Goal: Task Accomplishment & Management: Use online tool/utility

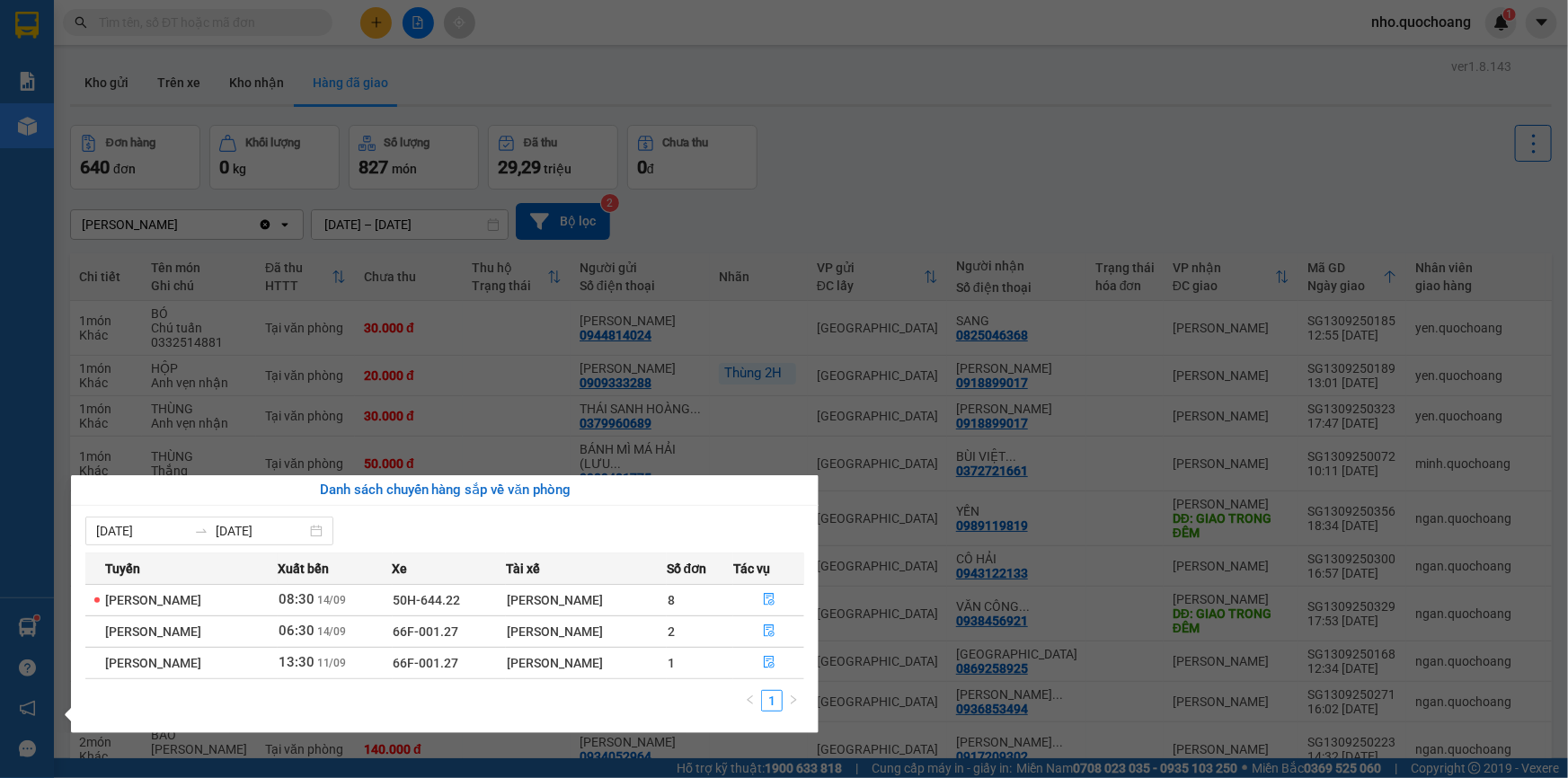
scroll to position [2137, 0]
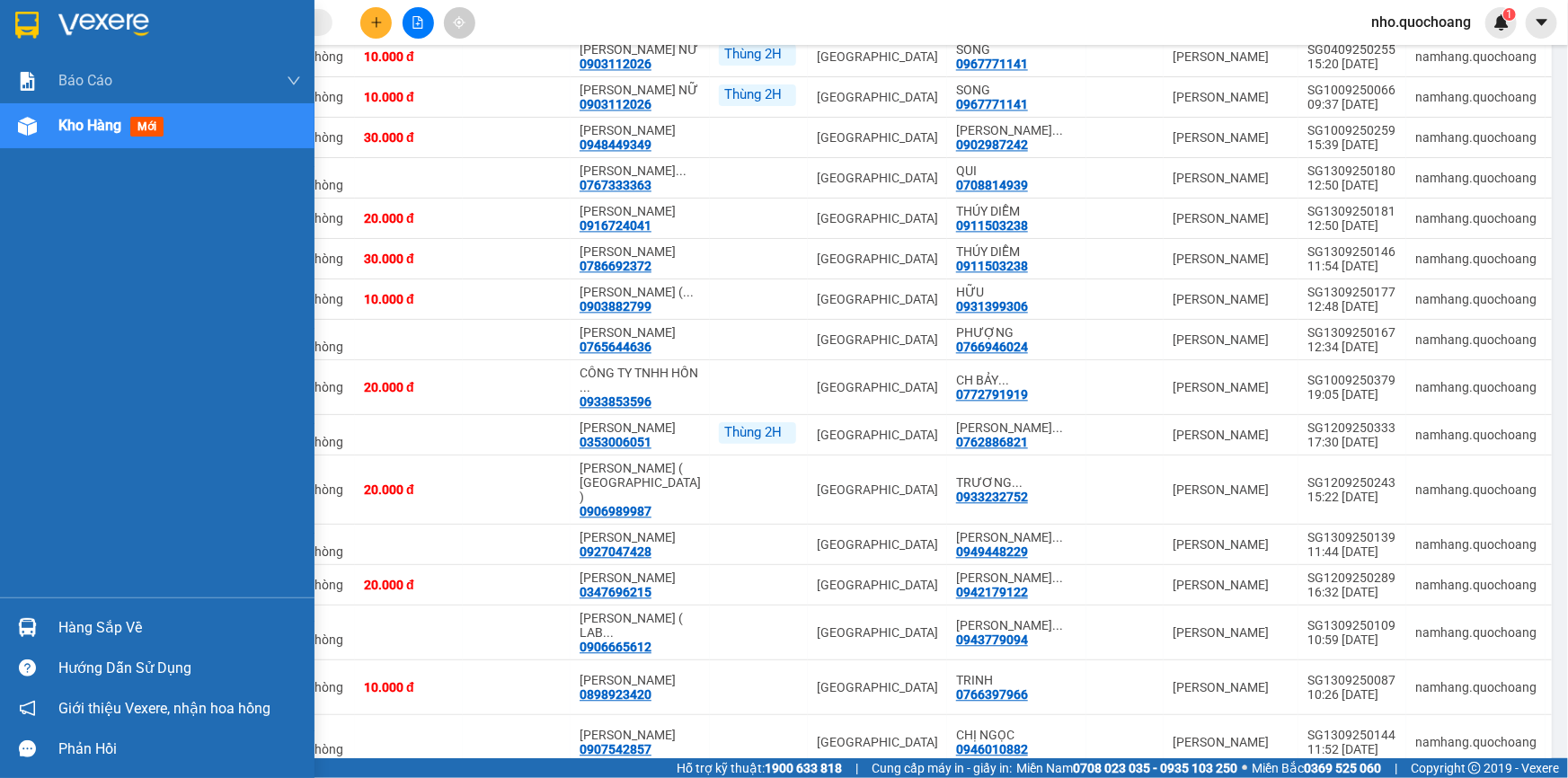
click at [45, 54] on div "Báo cáo Báo cáo dòng tiền (trạm) Doanh số tạo đơn theo VP gửi (trạm) Kho hàng m…" at bounding box center [157, 389] width 315 height 778
click at [85, 133] on span "Kho hàng" at bounding box center [90, 125] width 63 height 17
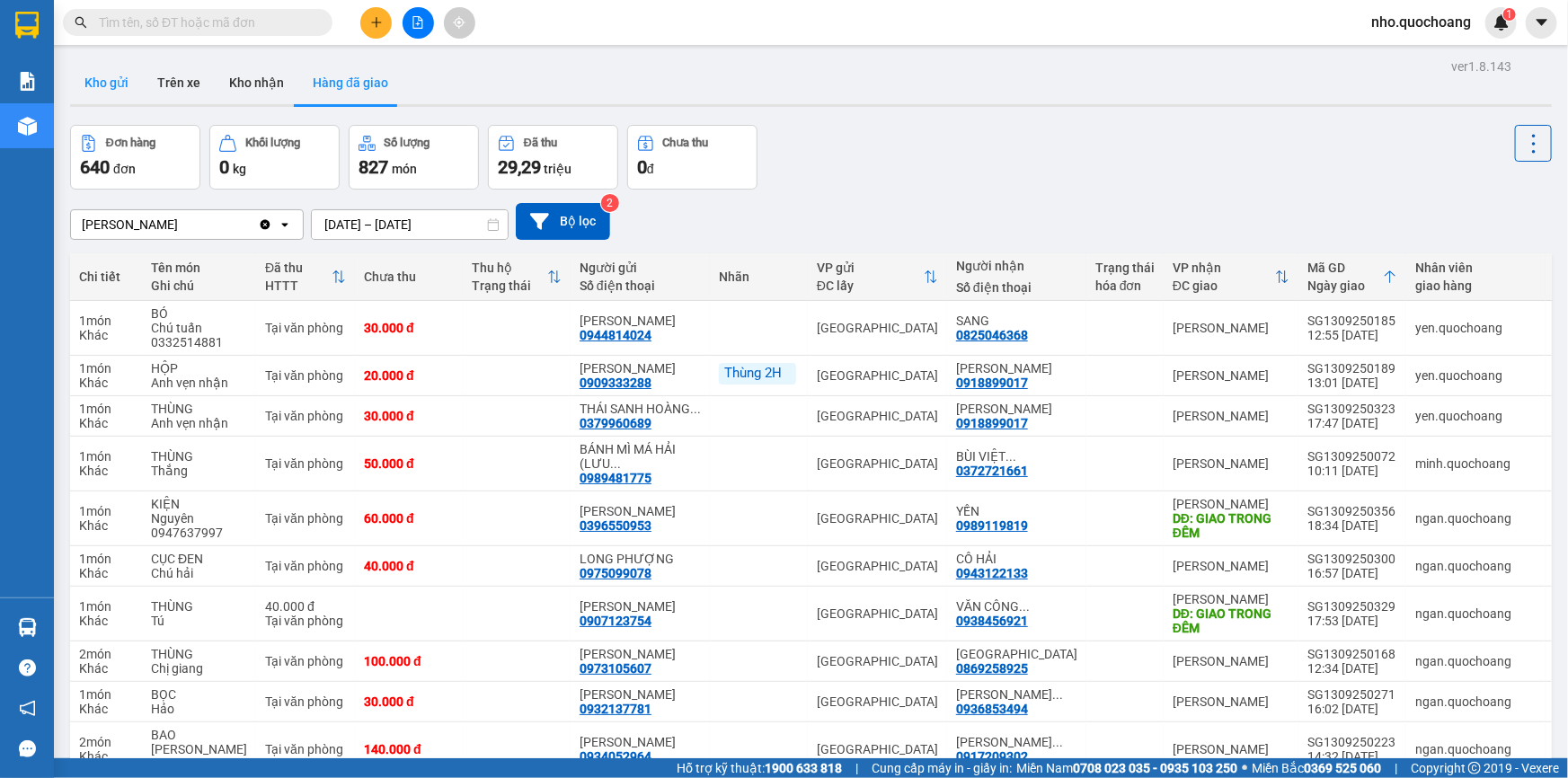
click at [100, 86] on button "Kho gửi" at bounding box center [106, 83] width 73 height 43
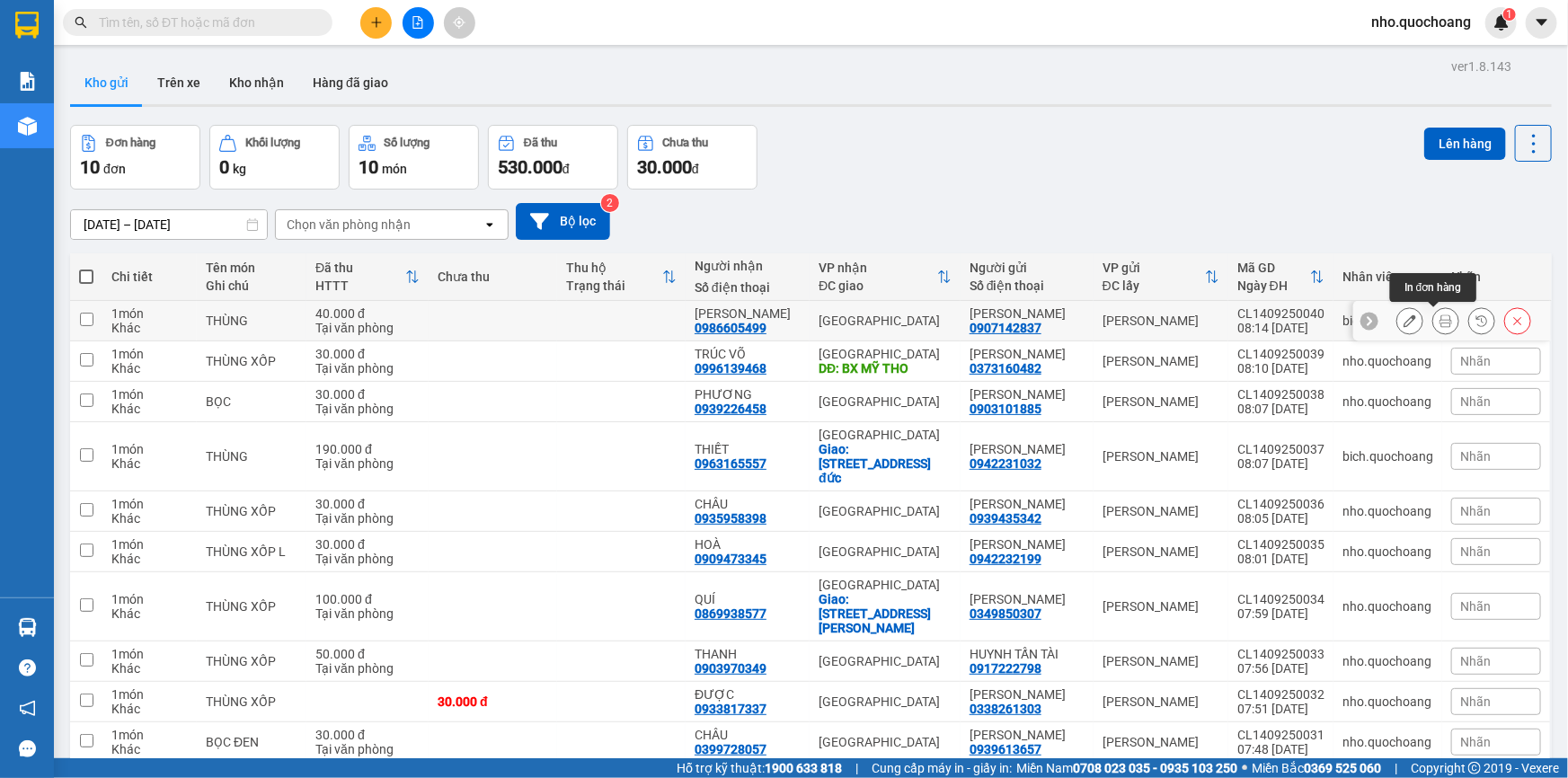
click at [1440, 318] on icon at bounding box center [1446, 321] width 13 height 13
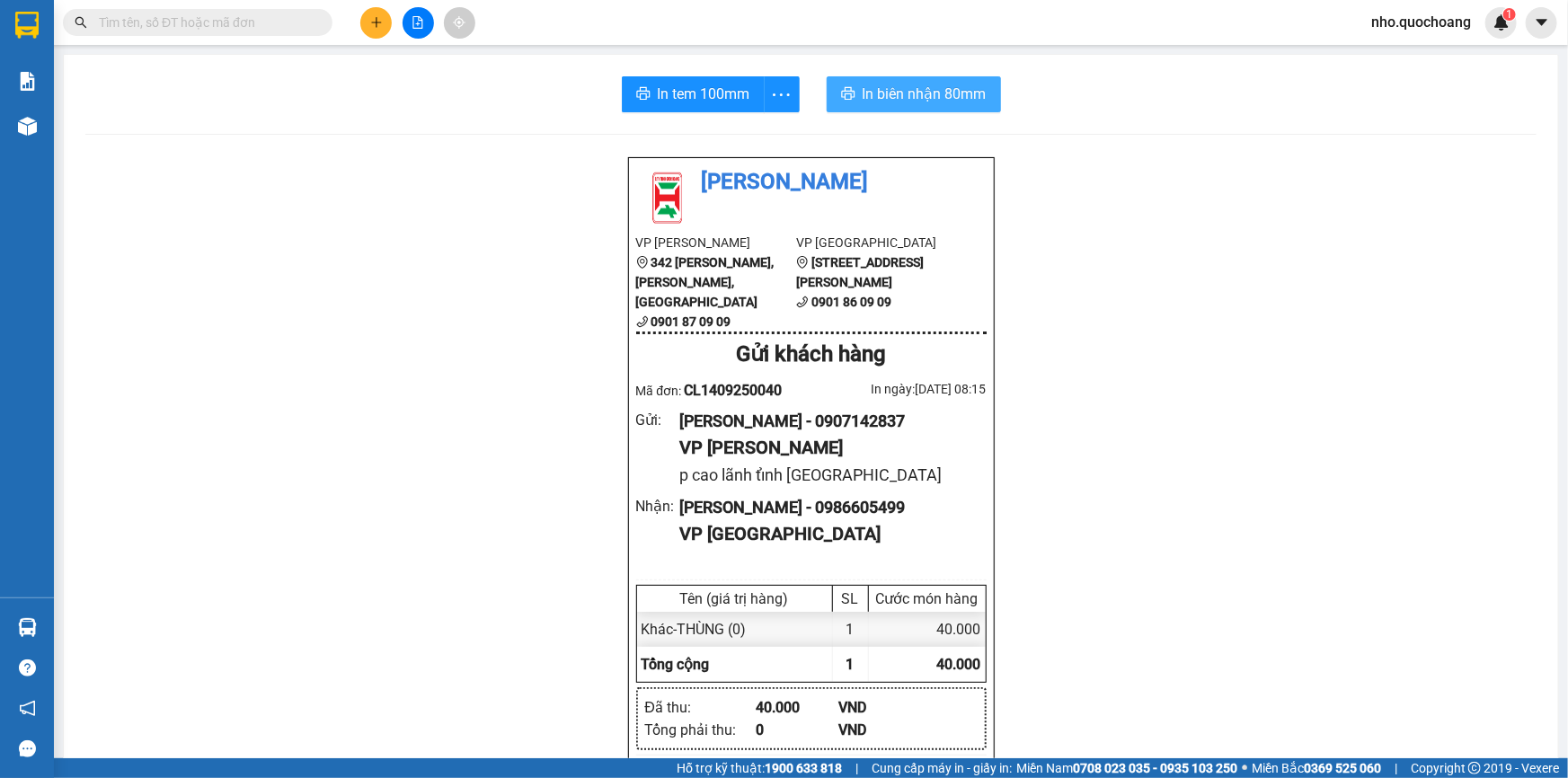
click at [916, 87] on span "In biên nhận 80mm" at bounding box center [925, 94] width 124 height 23
click at [708, 97] on span "In tem 100mm" at bounding box center [704, 94] width 93 height 23
click at [689, 90] on span "In tem 100mm" at bounding box center [704, 94] width 93 height 23
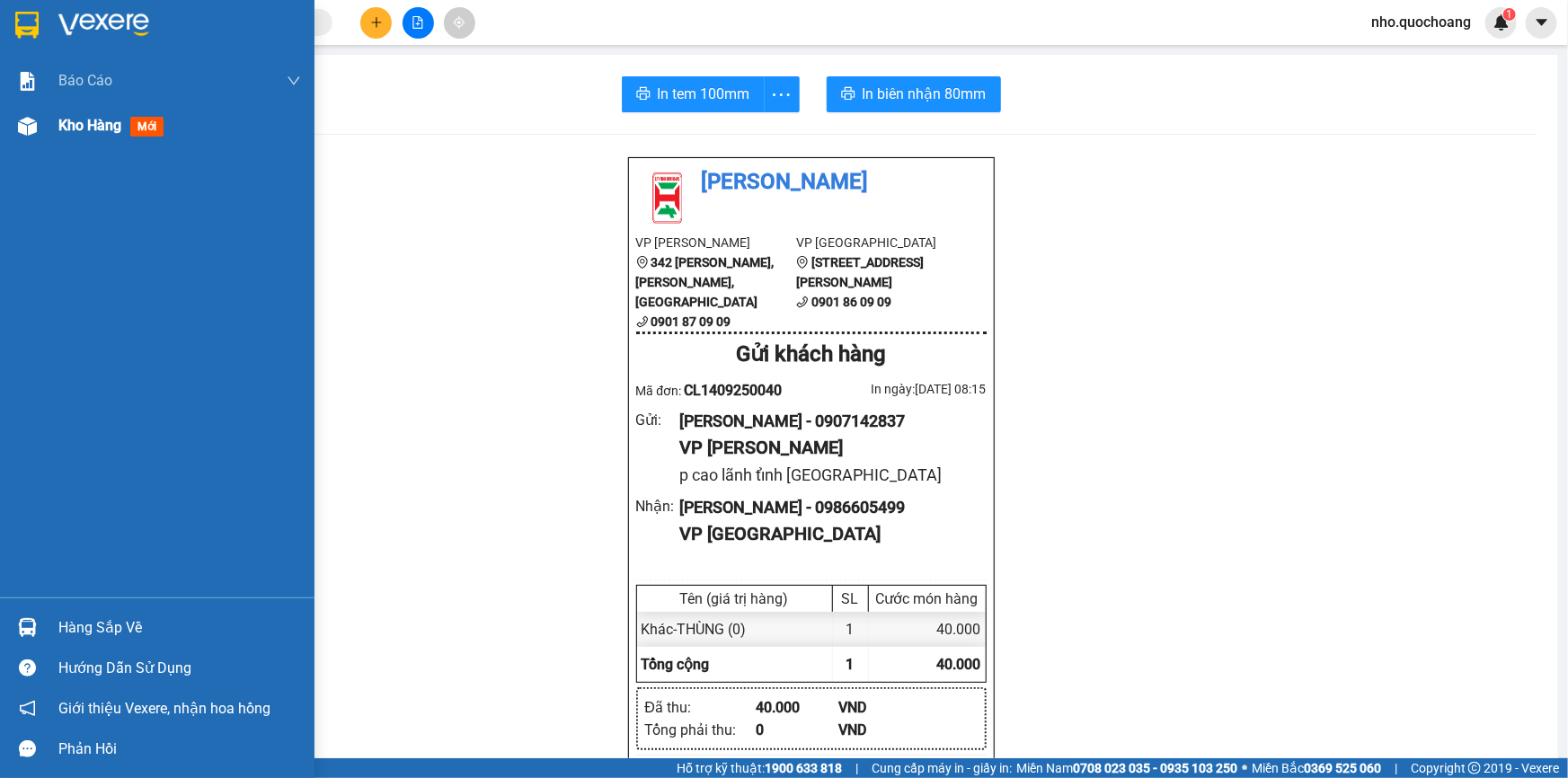
click at [91, 133] on span "Kho hàng" at bounding box center [90, 125] width 63 height 17
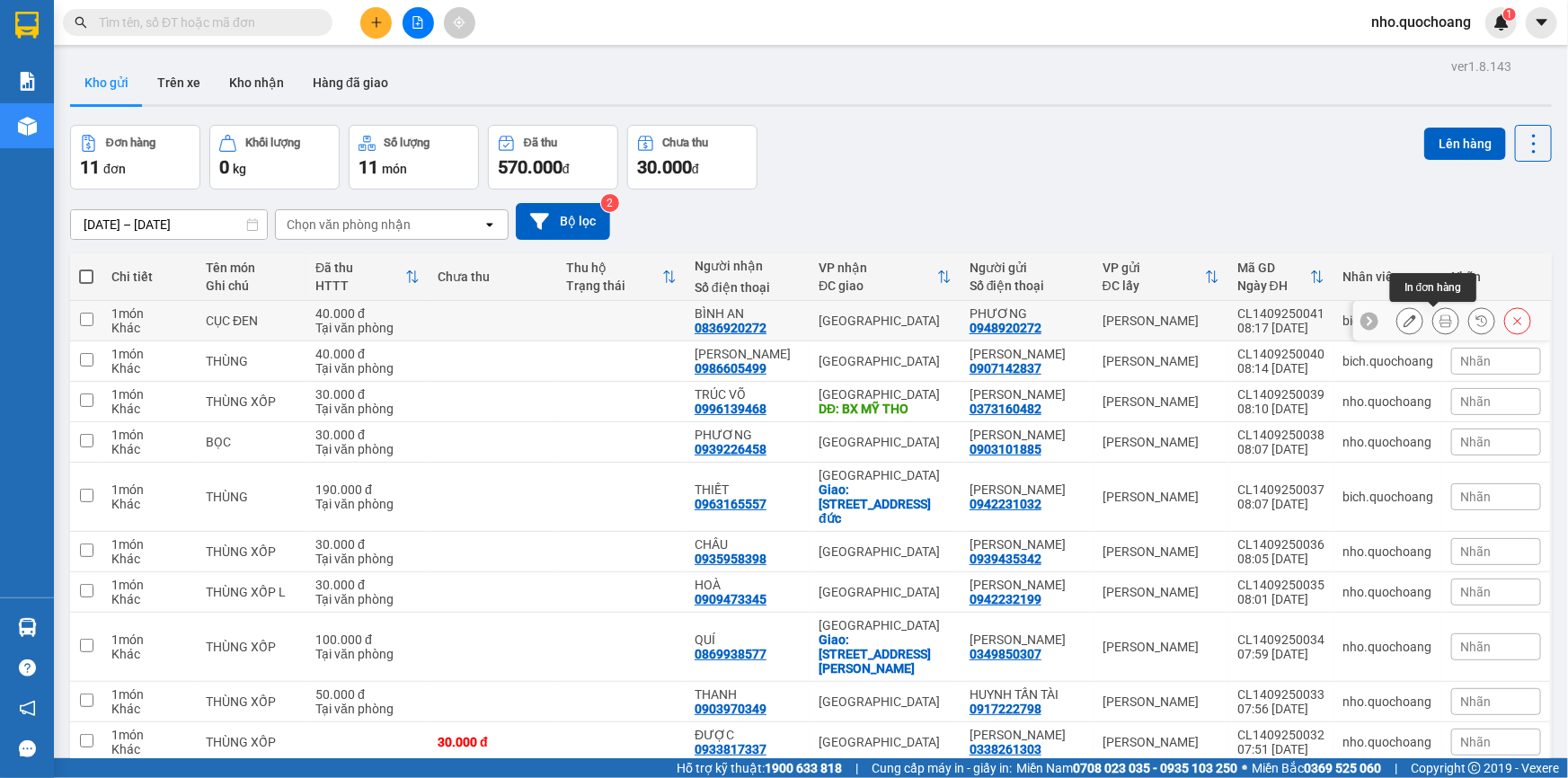
click at [1434, 316] on button at bounding box center [1446, 321] width 25 height 32
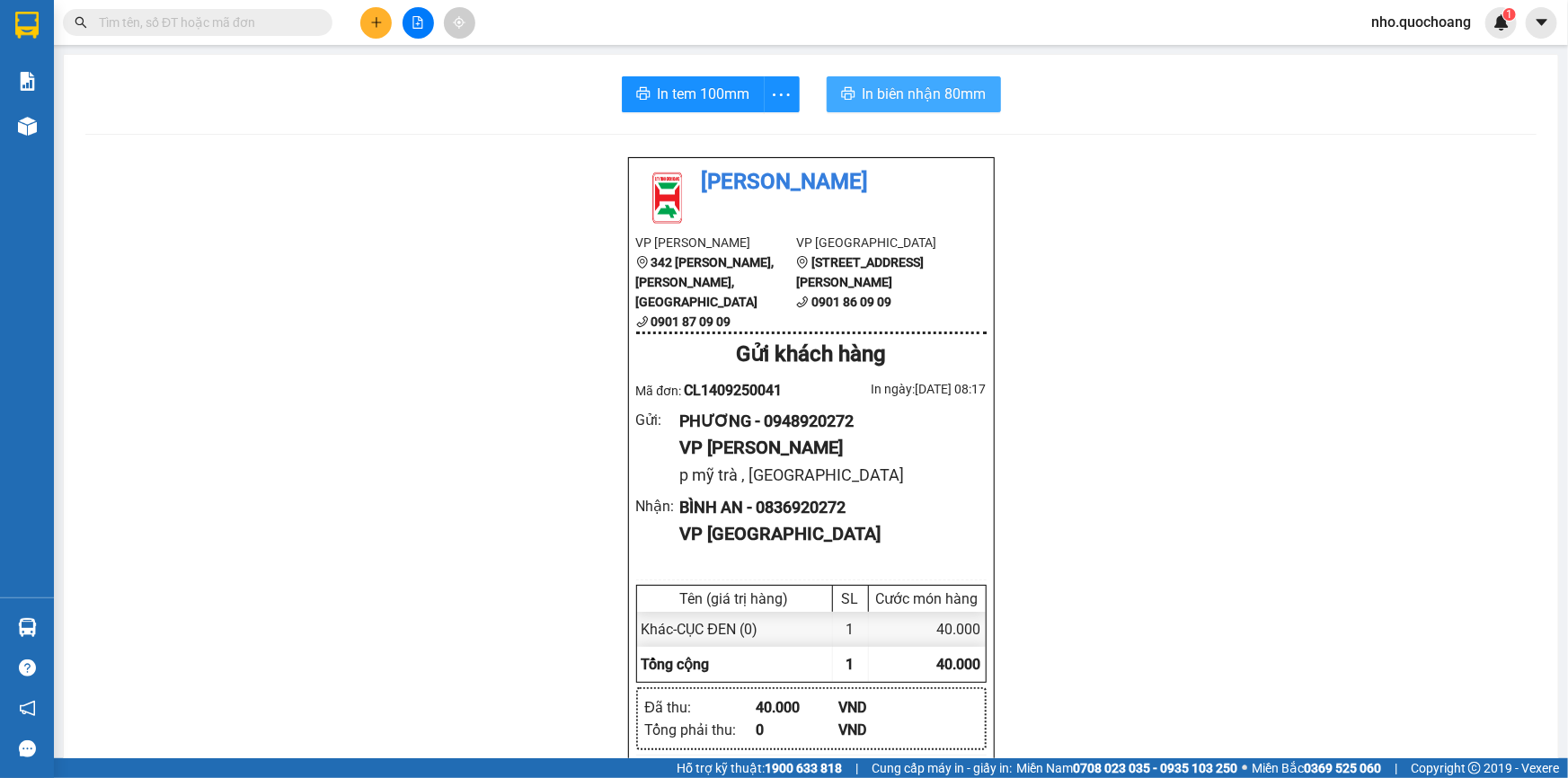
click at [934, 102] on span "In biên nhận 80mm" at bounding box center [925, 94] width 124 height 23
click at [670, 98] on span "In tem 100mm" at bounding box center [704, 94] width 93 height 23
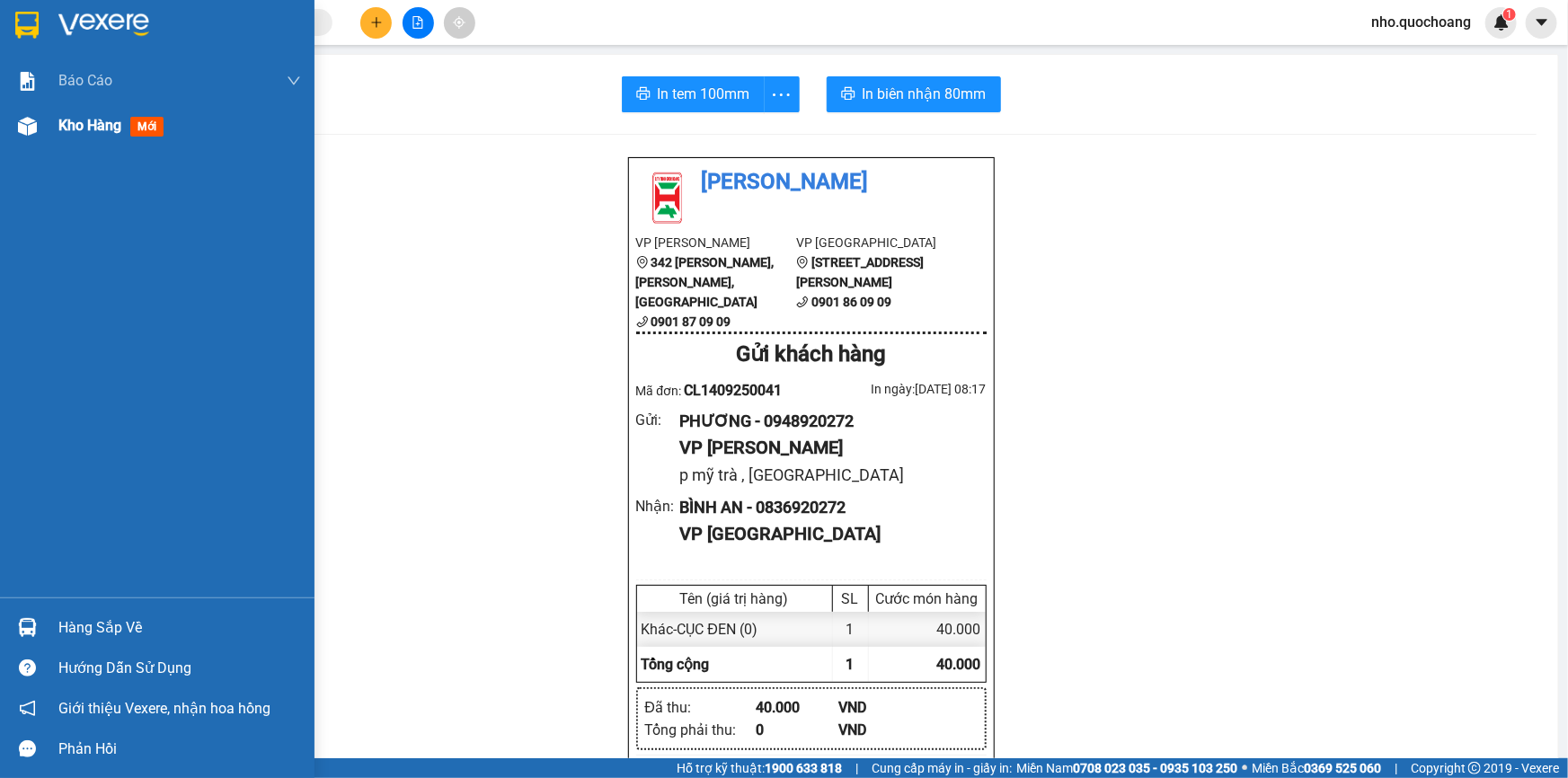
click at [76, 117] on span "Kho hàng" at bounding box center [90, 125] width 63 height 17
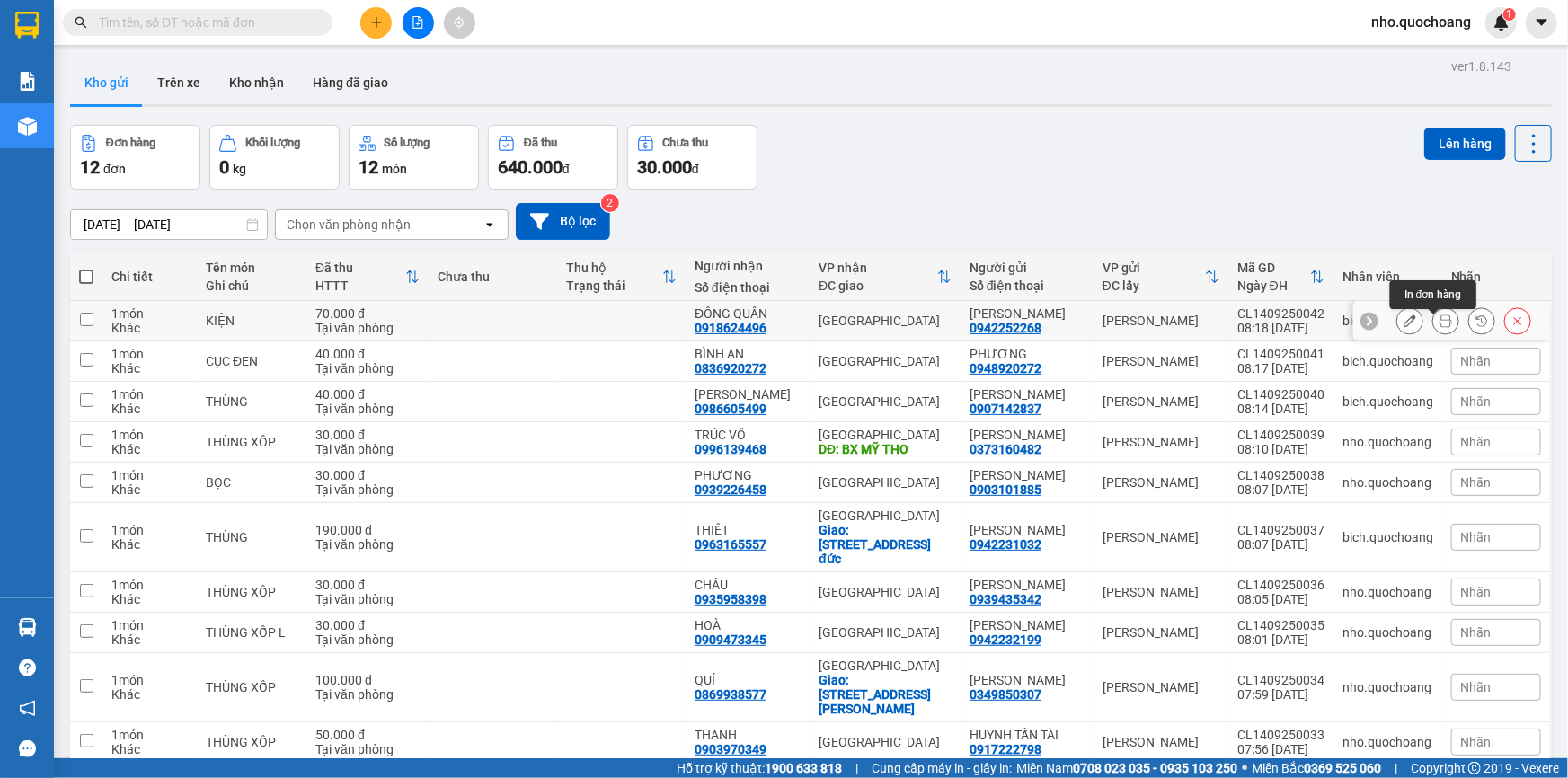
click at [1441, 324] on button at bounding box center [1446, 321] width 25 height 32
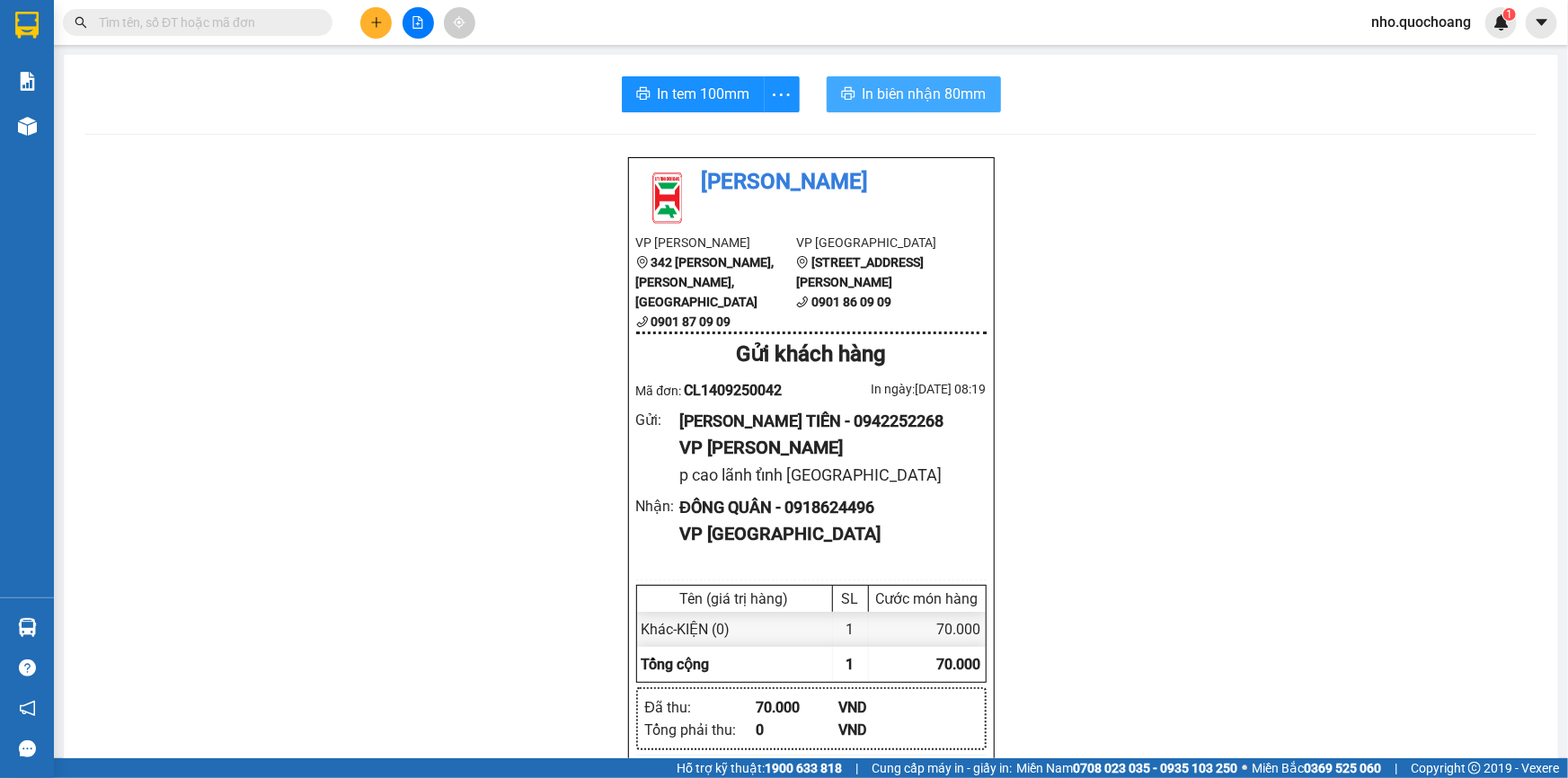
click at [921, 87] on span "In biên nhận 80mm" at bounding box center [925, 94] width 124 height 23
click at [713, 100] on span "In tem 100mm" at bounding box center [704, 94] width 93 height 23
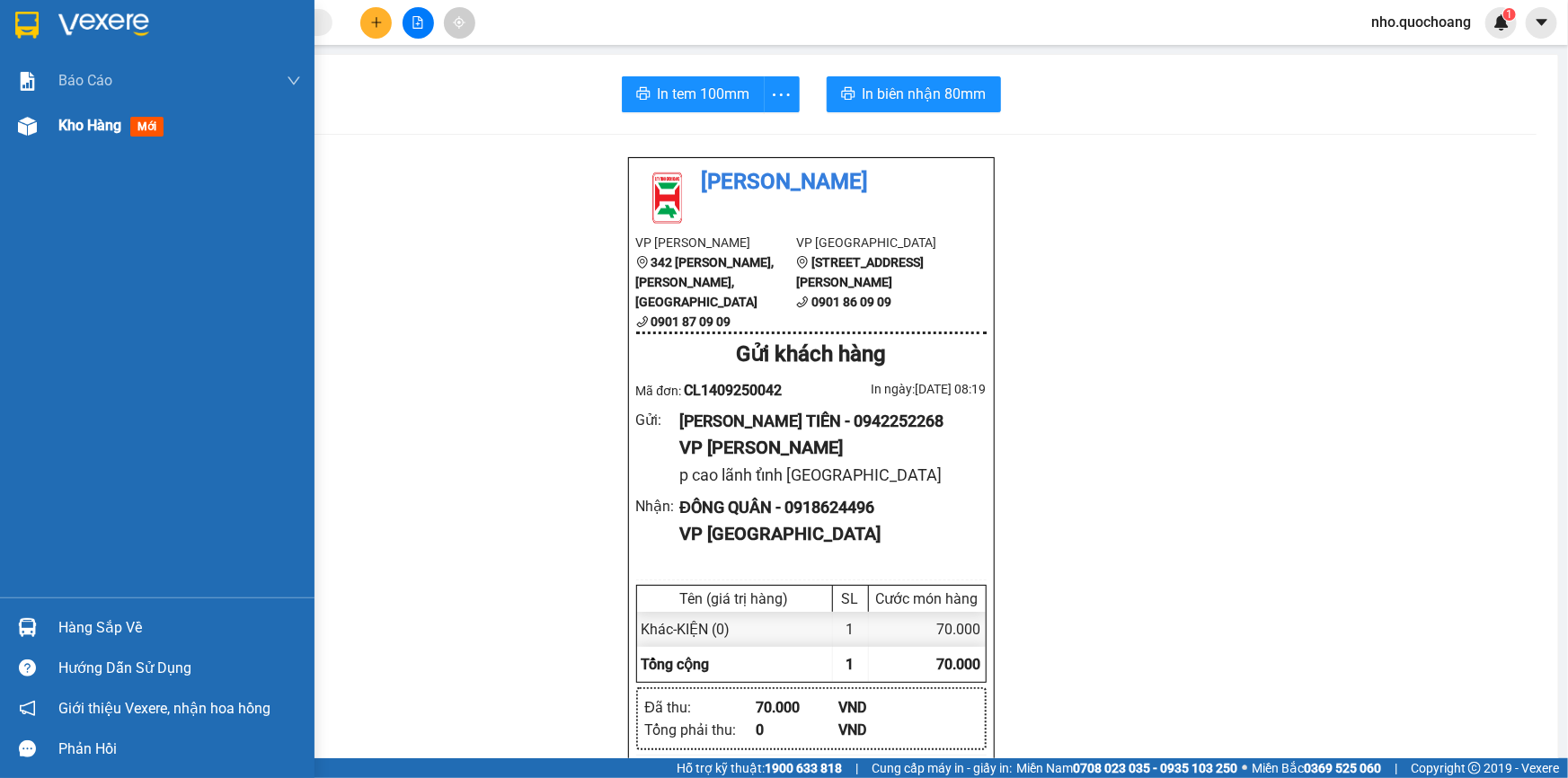
click at [59, 125] on span "Kho hàng" at bounding box center [90, 125] width 63 height 17
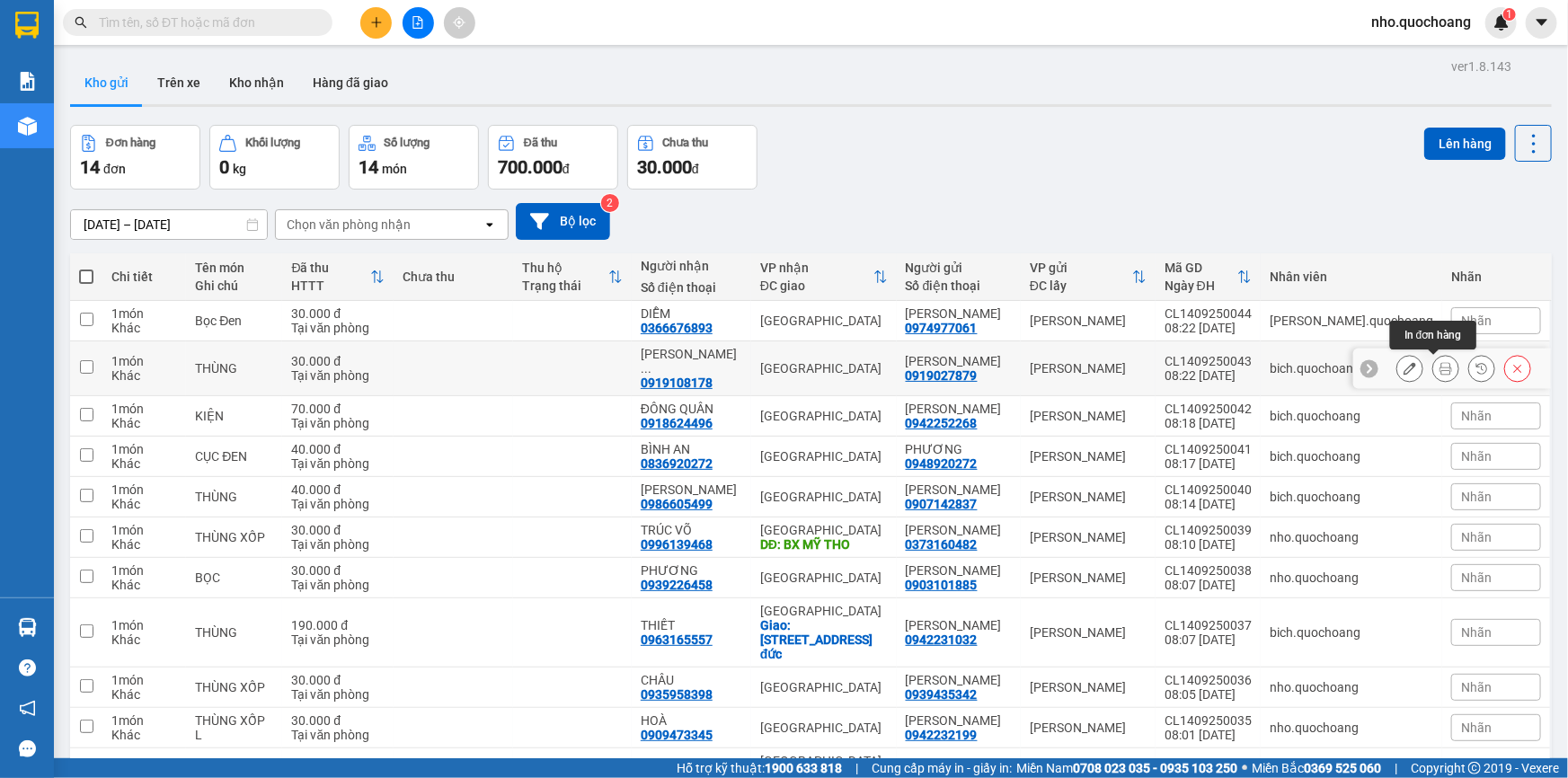
click at [1440, 364] on icon at bounding box center [1446, 369] width 13 height 13
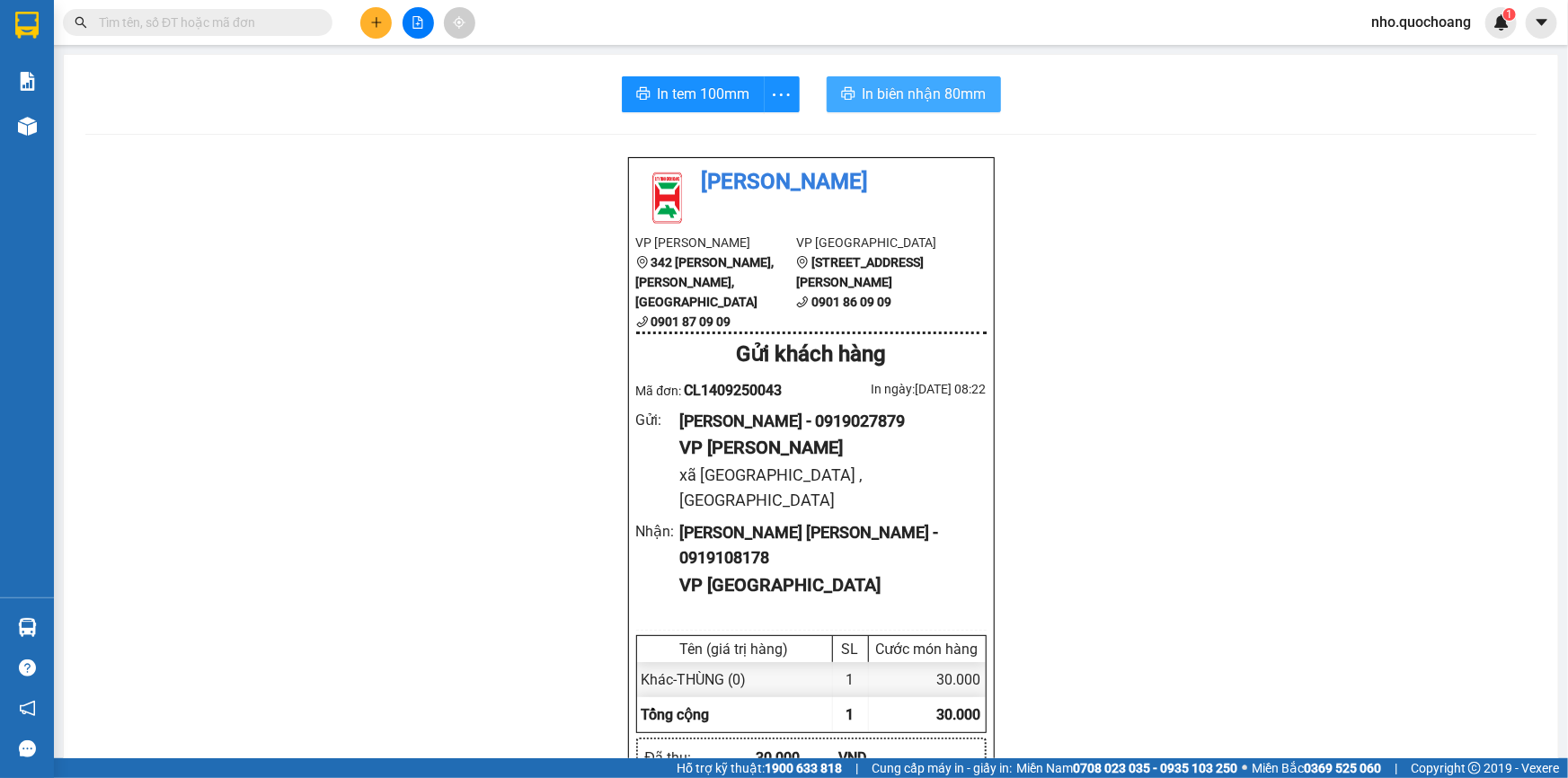
click at [930, 87] on span "In biên nhận 80mm" at bounding box center [925, 94] width 124 height 23
click at [732, 98] on span "In tem 100mm" at bounding box center [704, 94] width 93 height 23
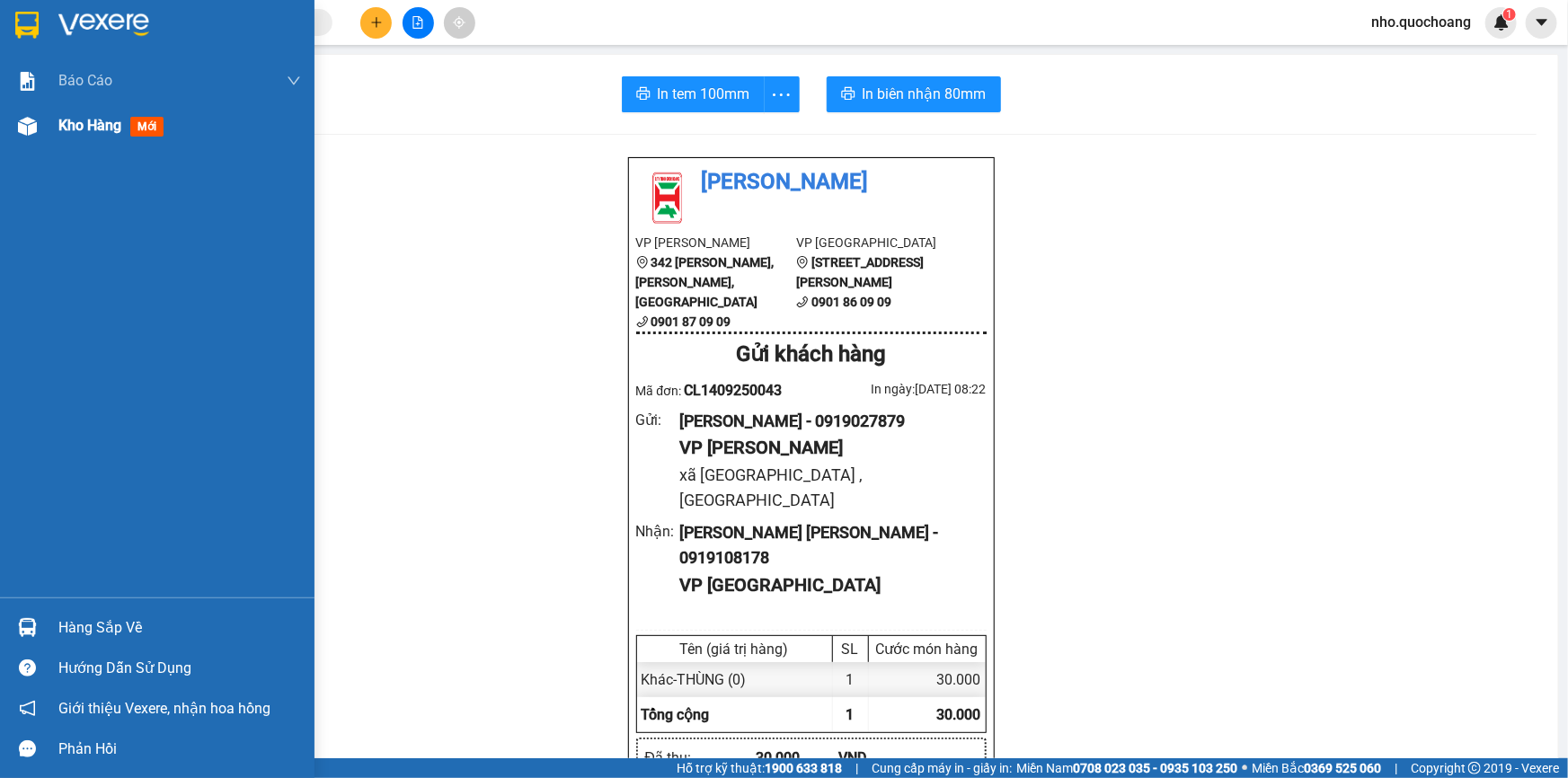
click at [74, 130] on span "Kho hàng" at bounding box center [90, 125] width 63 height 17
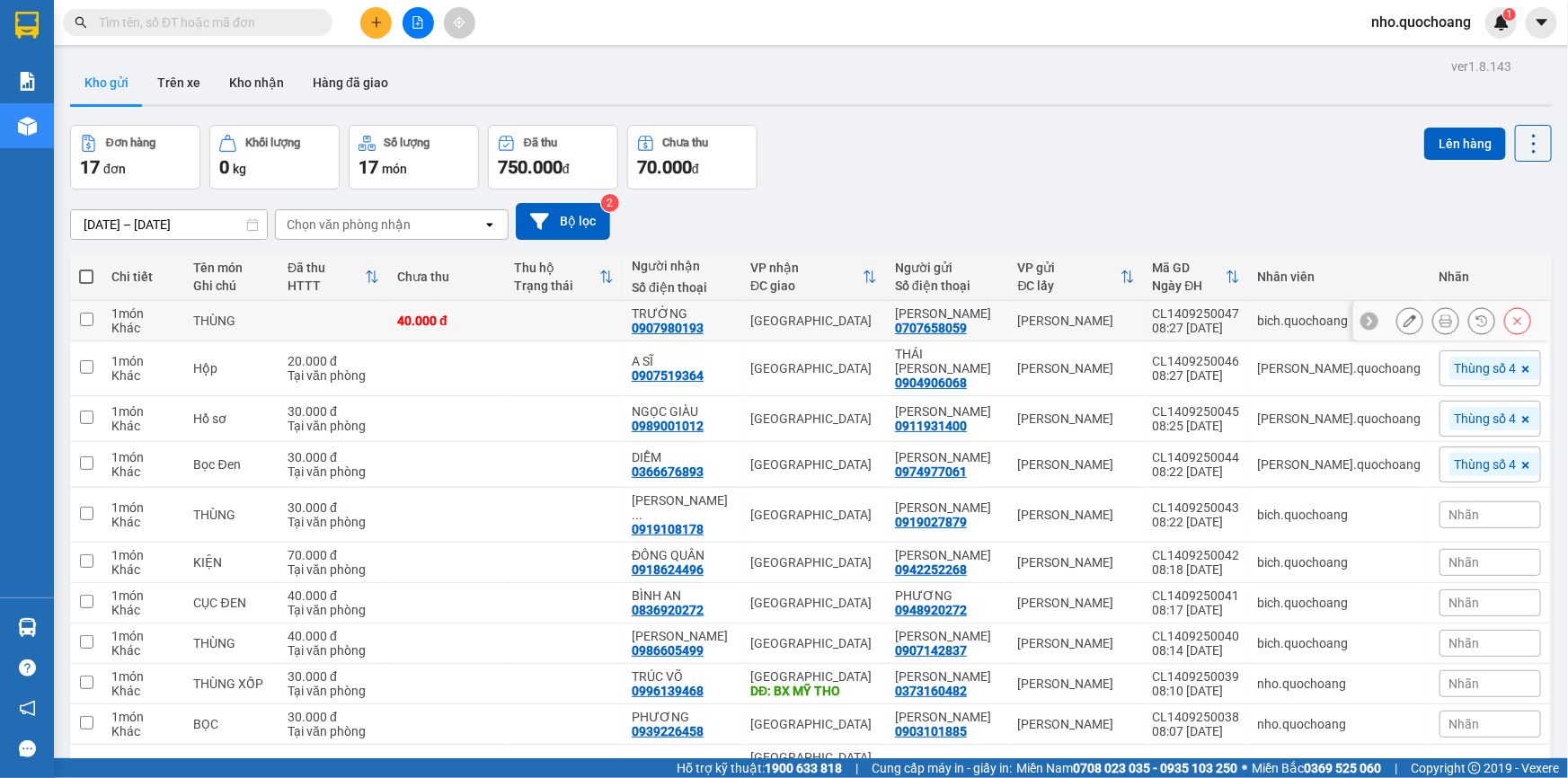
click at [1440, 317] on icon at bounding box center [1446, 321] width 13 height 13
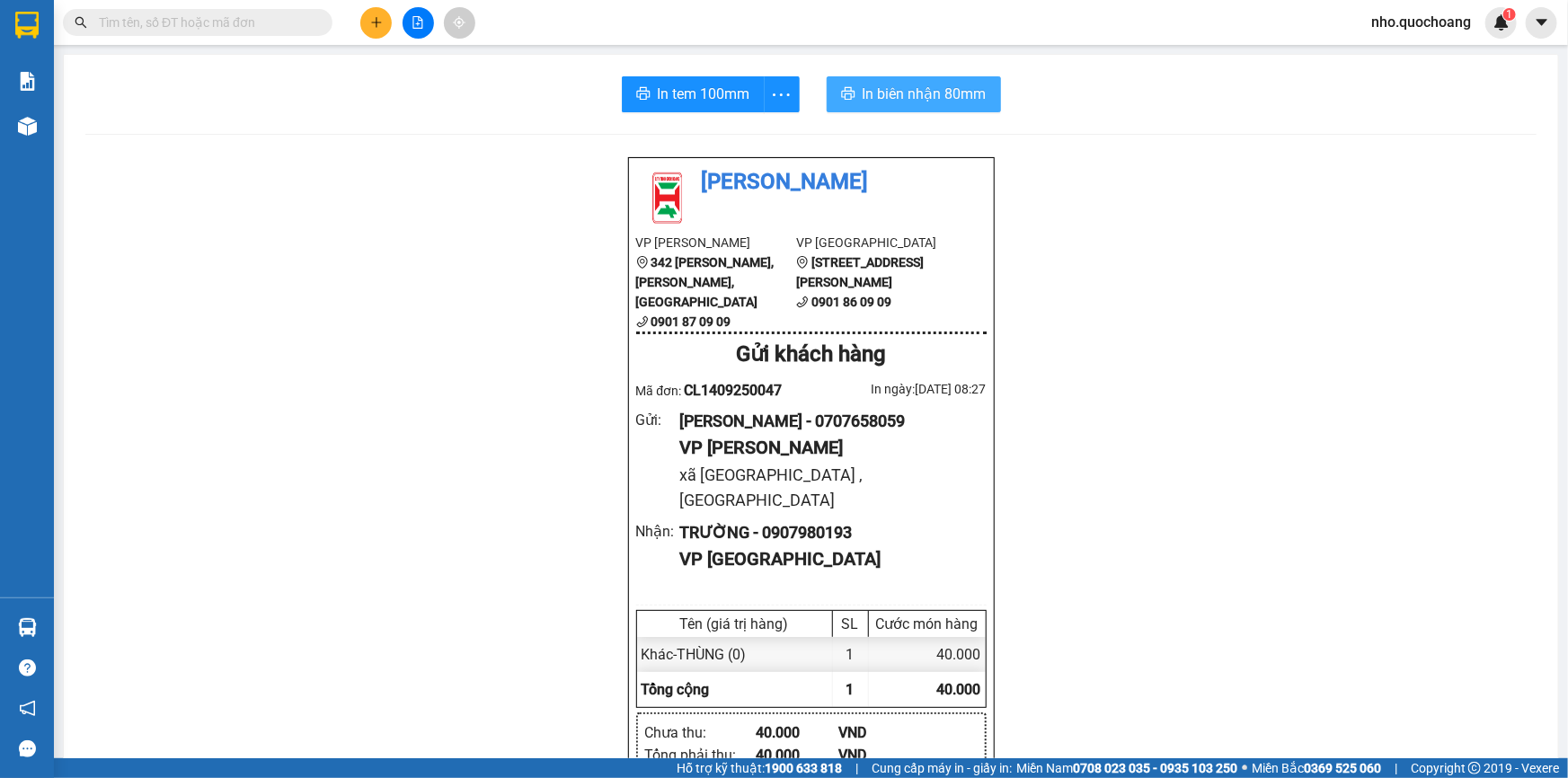
click at [926, 90] on span "In biên nhận 80mm" at bounding box center [925, 94] width 124 height 23
click at [711, 95] on span "In tem 100mm" at bounding box center [704, 94] width 93 height 23
